Goal: Communication & Community: Answer question/provide support

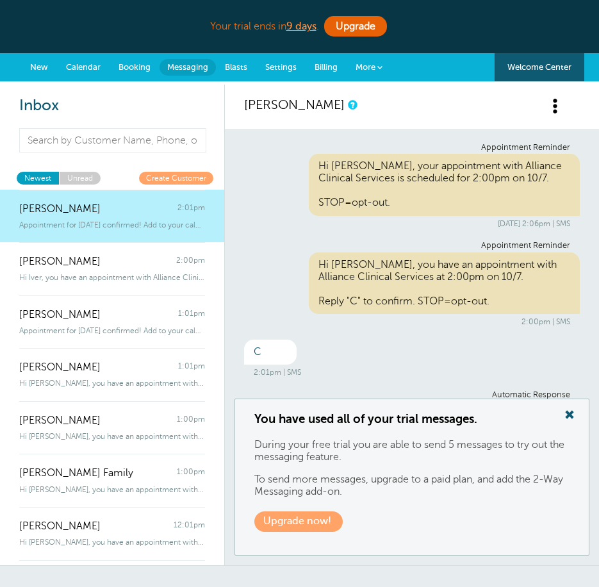
scroll to position [65, 0]
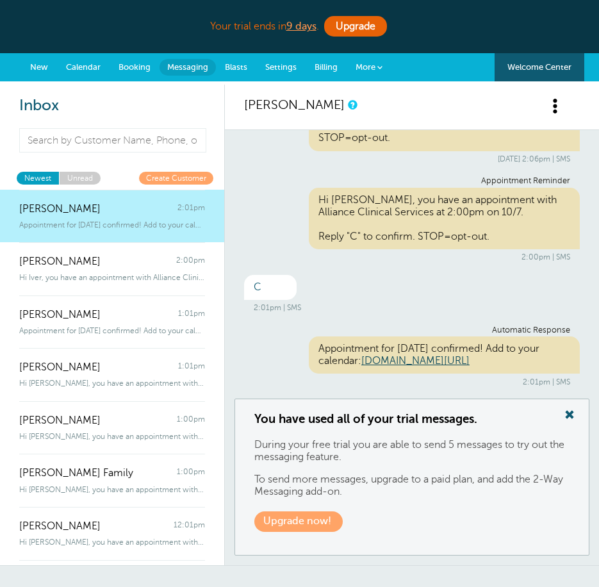
click at [577, 416] on span at bounding box center [570, 414] width 26 height 17
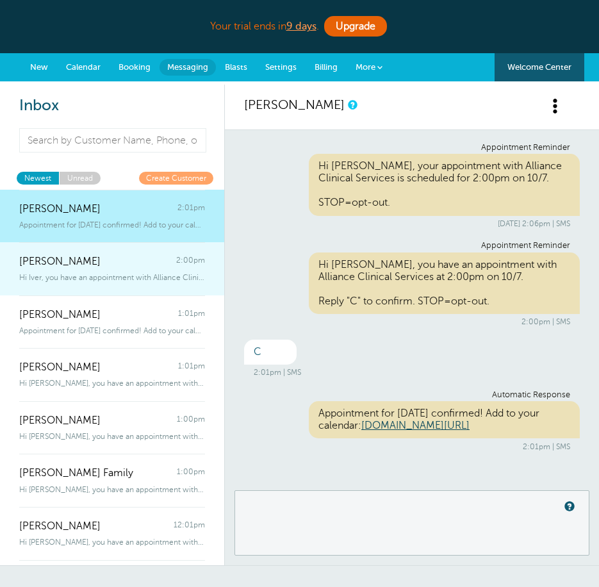
click at [44, 275] on span "Hi Iver, you have an appointment with Alliance Clinical Services at 2:00pm" at bounding box center [112, 277] width 186 height 9
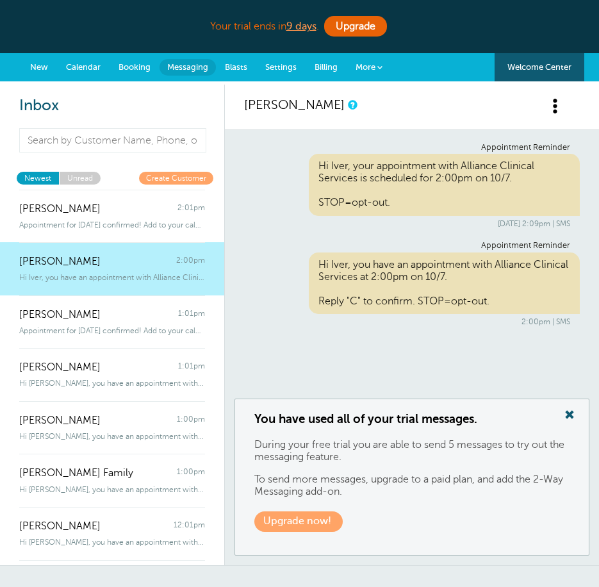
click at [565, 422] on span at bounding box center [570, 414] width 26 height 17
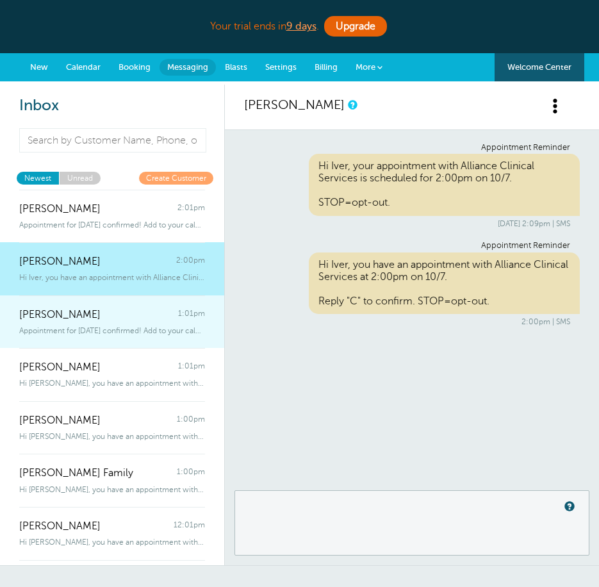
click at [81, 309] on span "[PERSON_NAME]" at bounding box center [59, 315] width 81 height 12
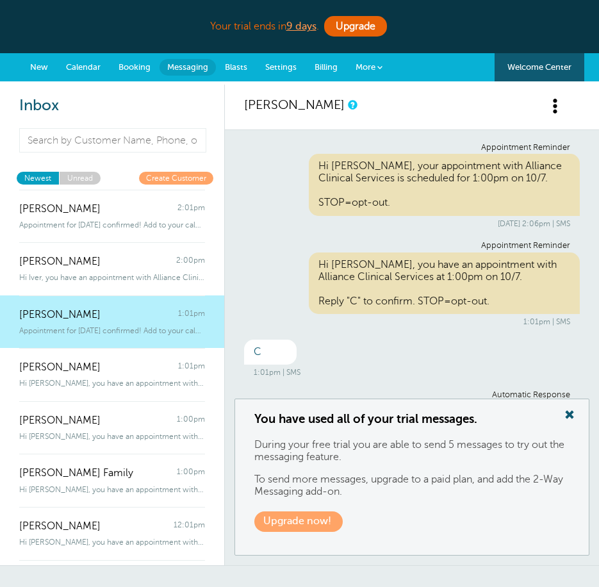
scroll to position [65, 0]
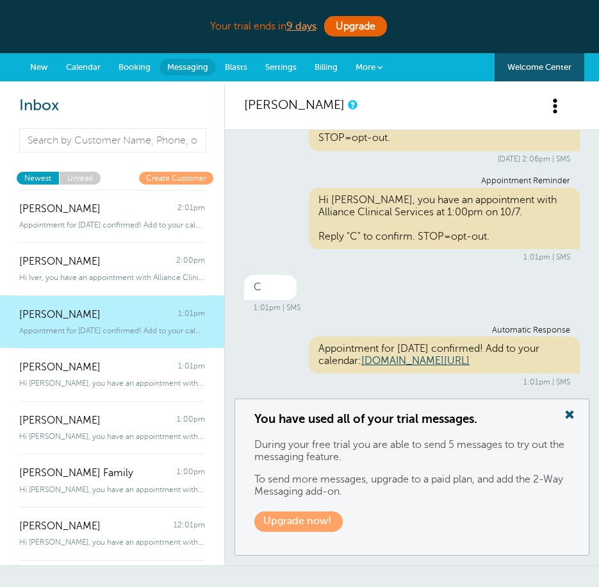
click at [577, 415] on span at bounding box center [570, 414] width 26 height 17
